Goal: Information Seeking & Learning: Learn about a topic

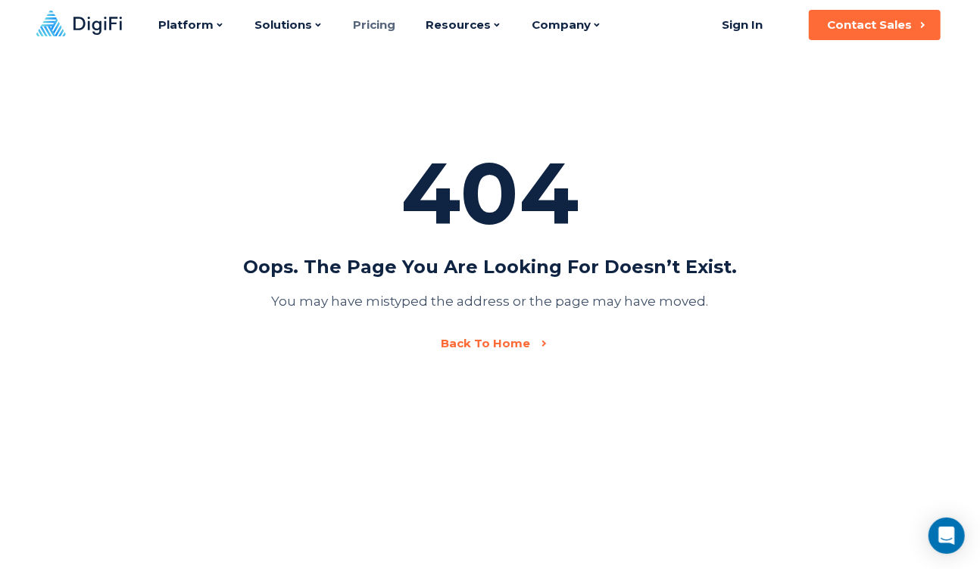
click at [382, 23] on link "Pricing" at bounding box center [374, 25] width 42 height 50
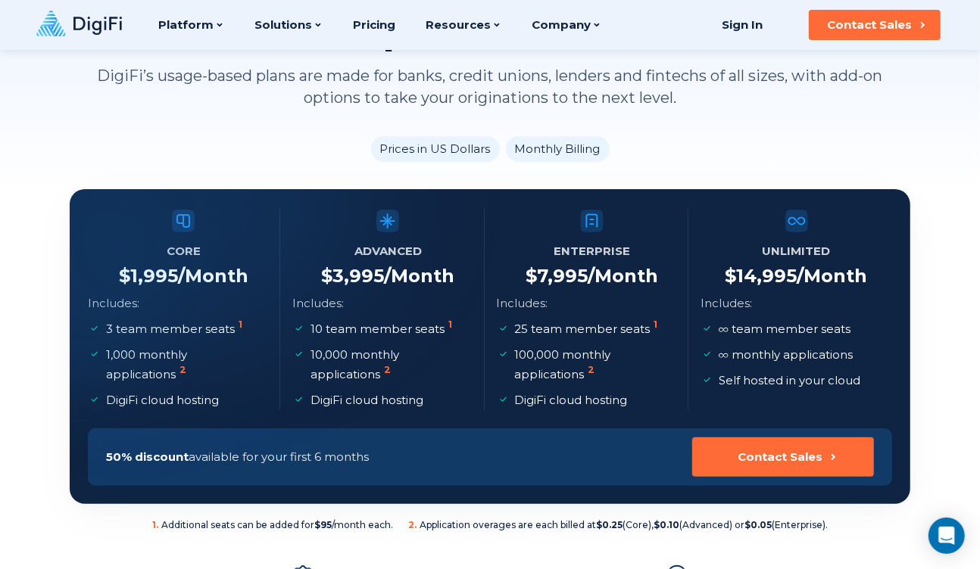
scroll to position [128, 0]
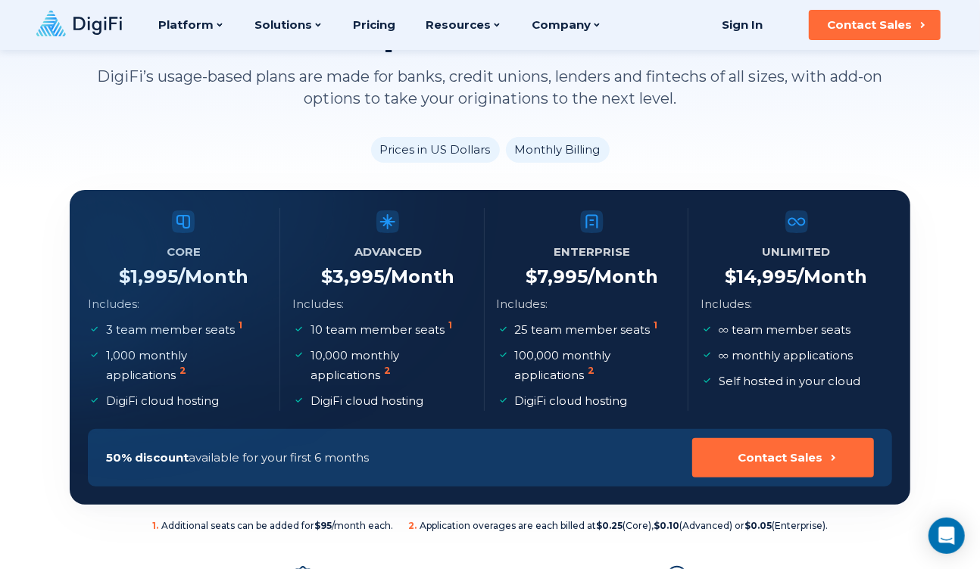
click at [75, 23] on icon at bounding box center [97, 26] width 48 height 18
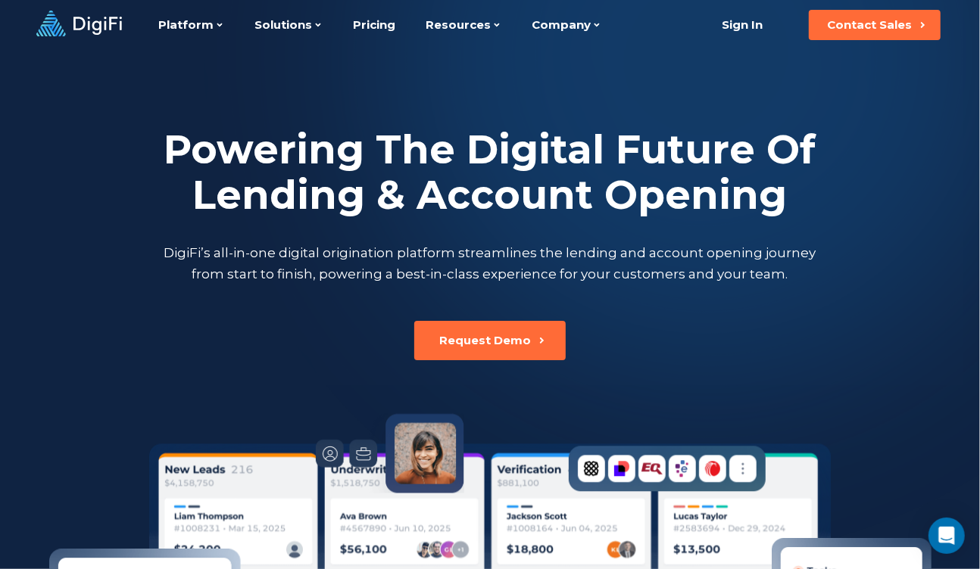
drag, startPoint x: 0, startPoint y: 0, endPoint x: 42, endPoint y: 136, distance: 141.8
click at [42, 136] on div at bounding box center [490, 307] width 980 height 615
drag, startPoint x: 90, startPoint y: 20, endPoint x: 69, endPoint y: 26, distance: 22.1
click at [69, 26] on icon at bounding box center [79, 24] width 86 height 26
click at [370, 24] on link "Pricing" at bounding box center [374, 25] width 42 height 50
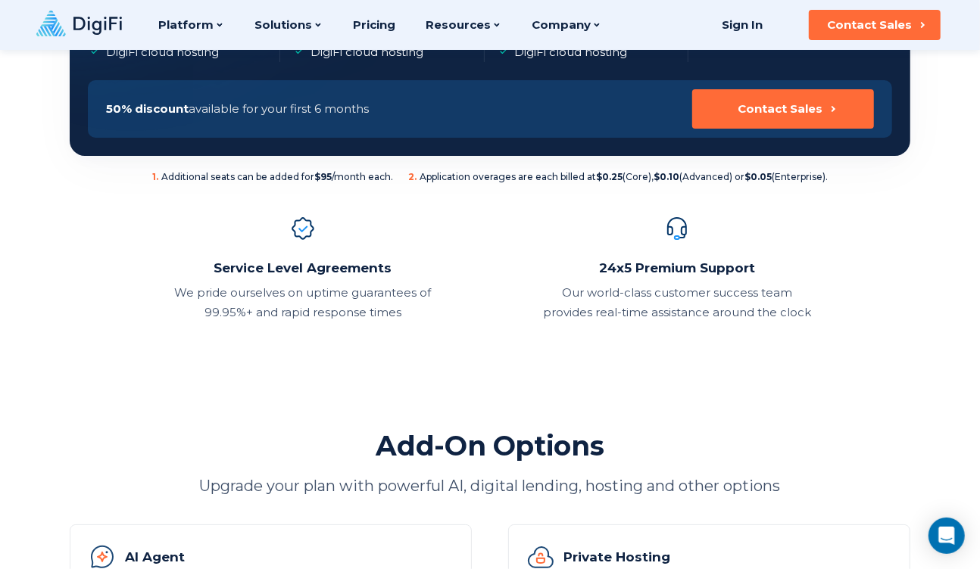
scroll to position [395, 0]
